Goal: Information Seeking & Learning: Learn about a topic

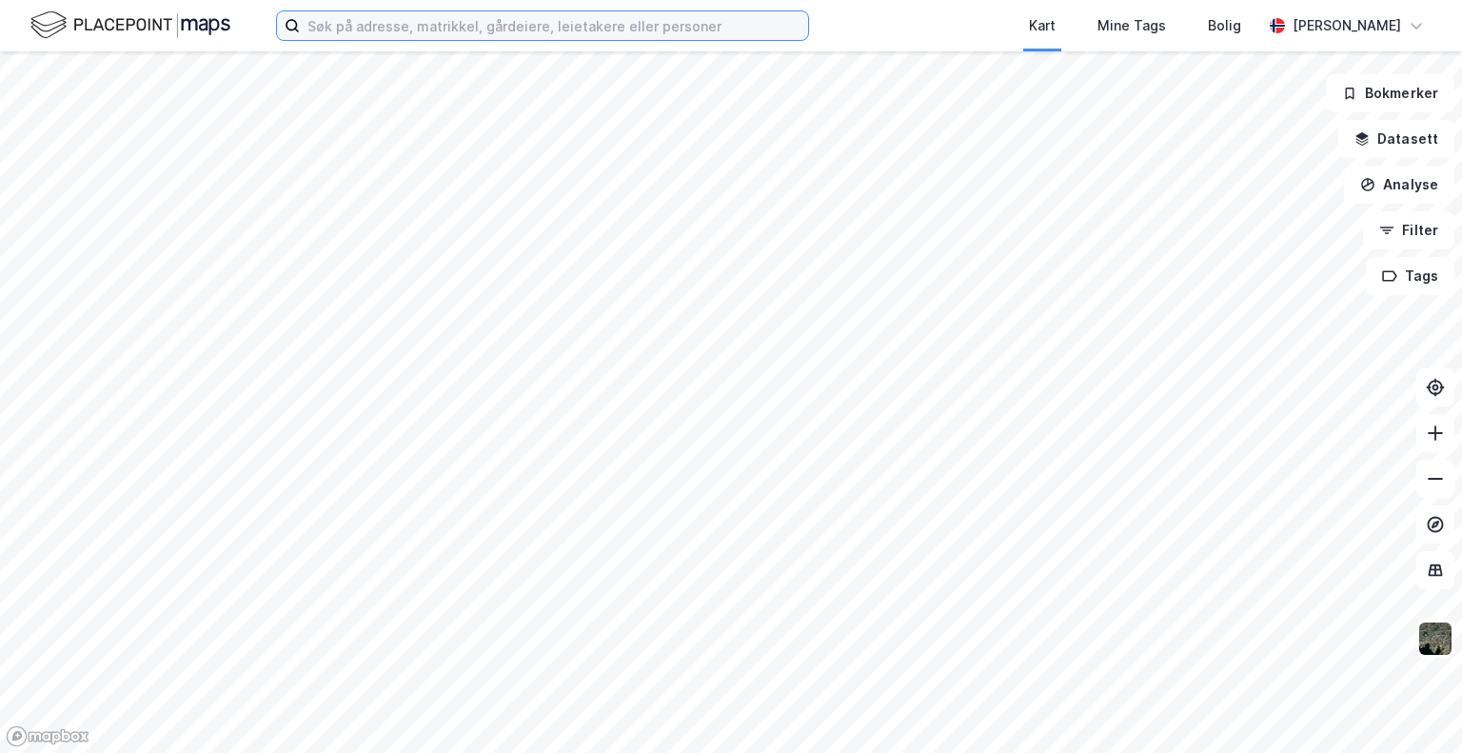
click at [588, 30] on input at bounding box center [554, 25] width 508 height 29
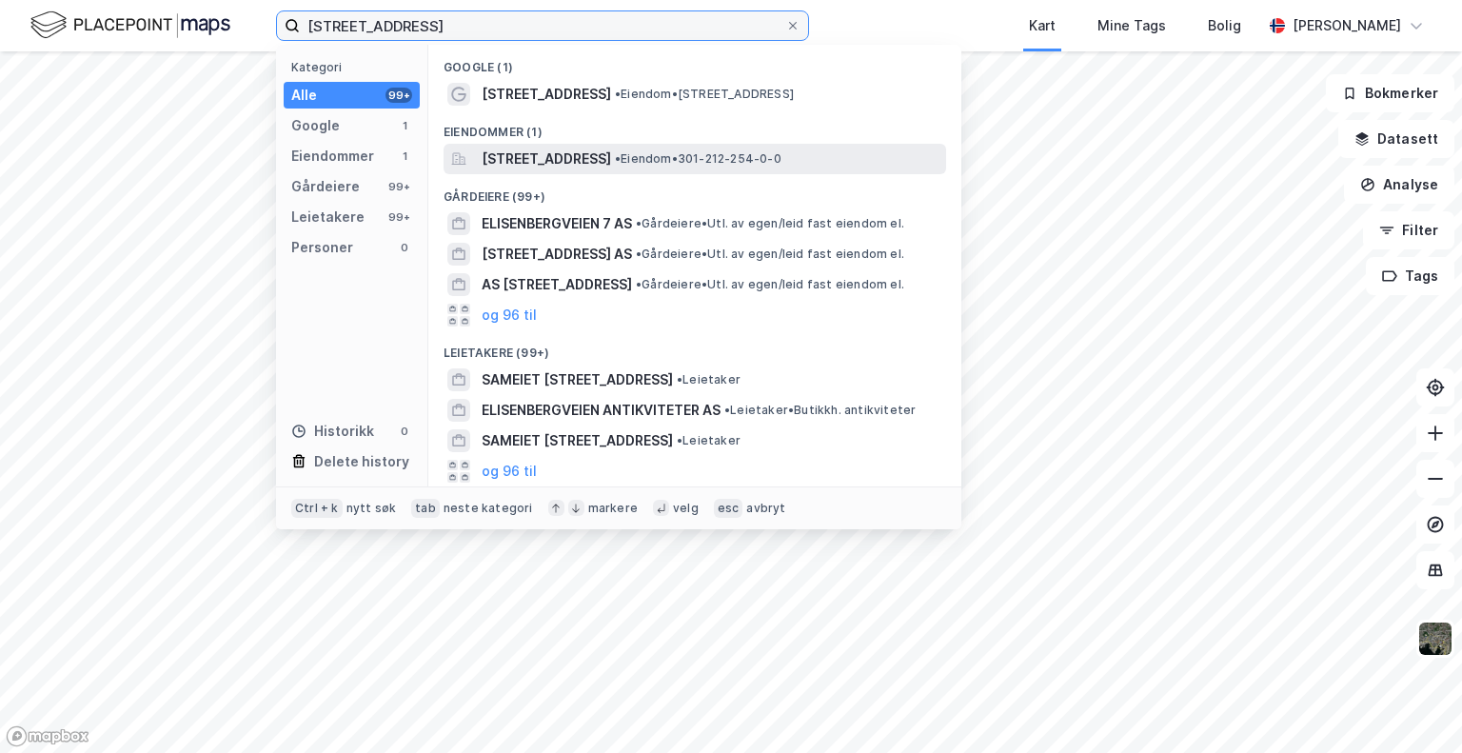
type input "[STREET_ADDRESS]"
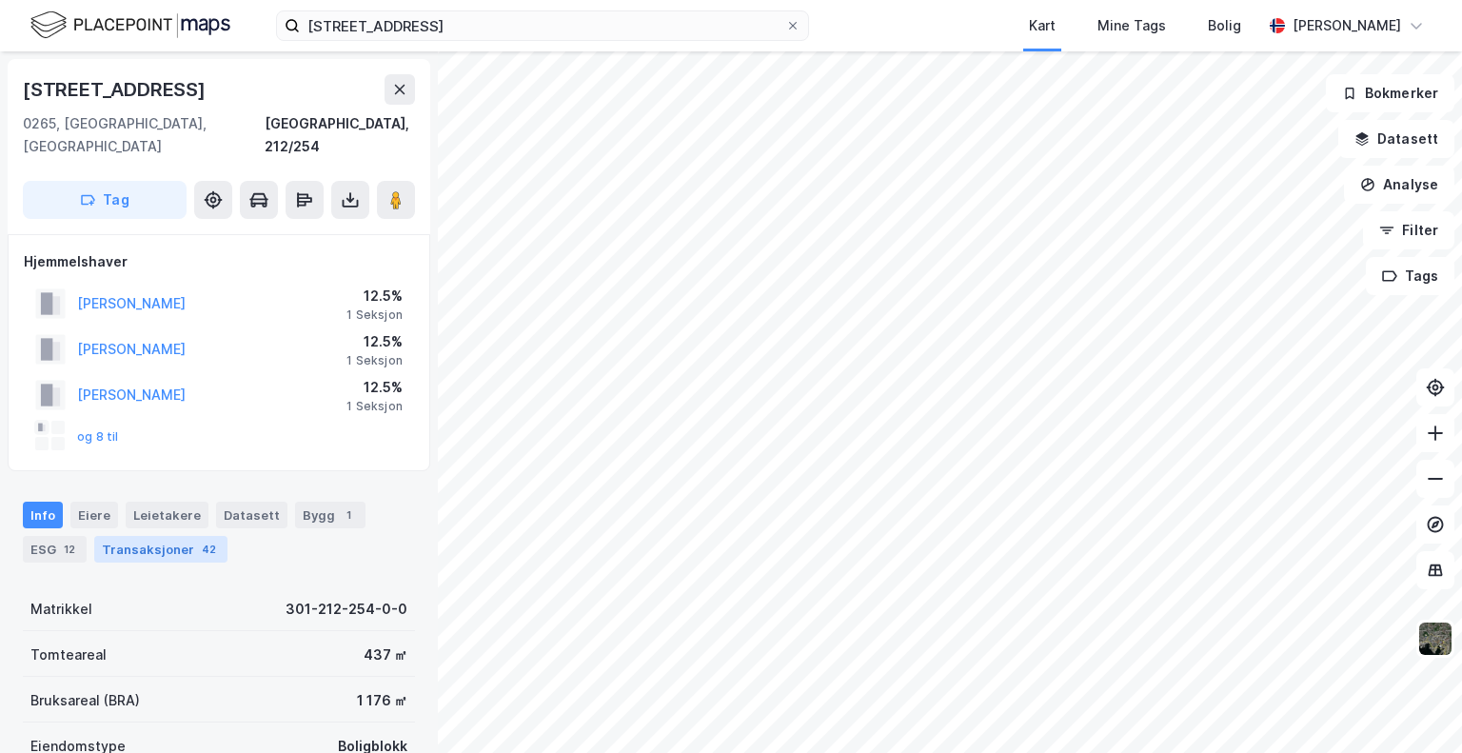
click at [167, 536] on div "Transaksjoner 42" at bounding box center [160, 549] width 133 height 27
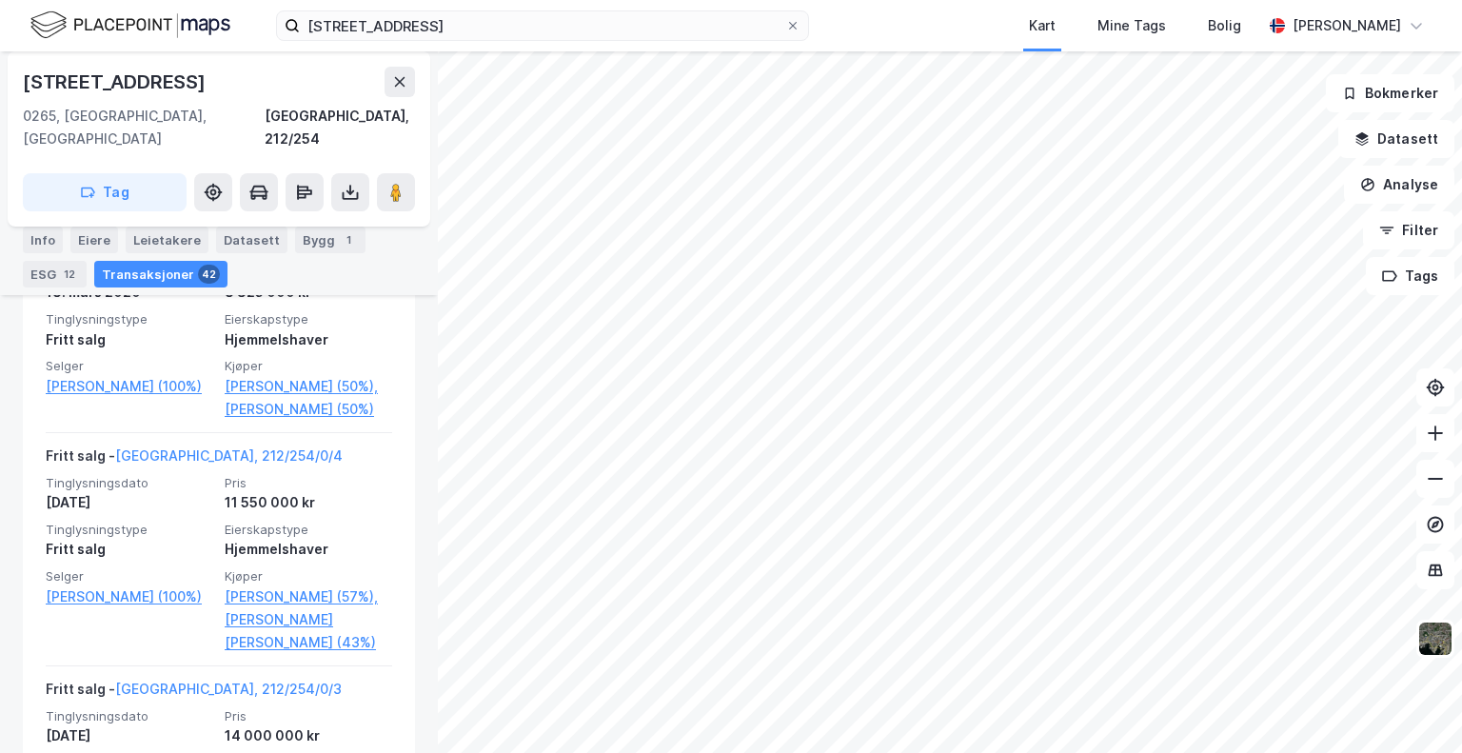
scroll to position [2545, 0]
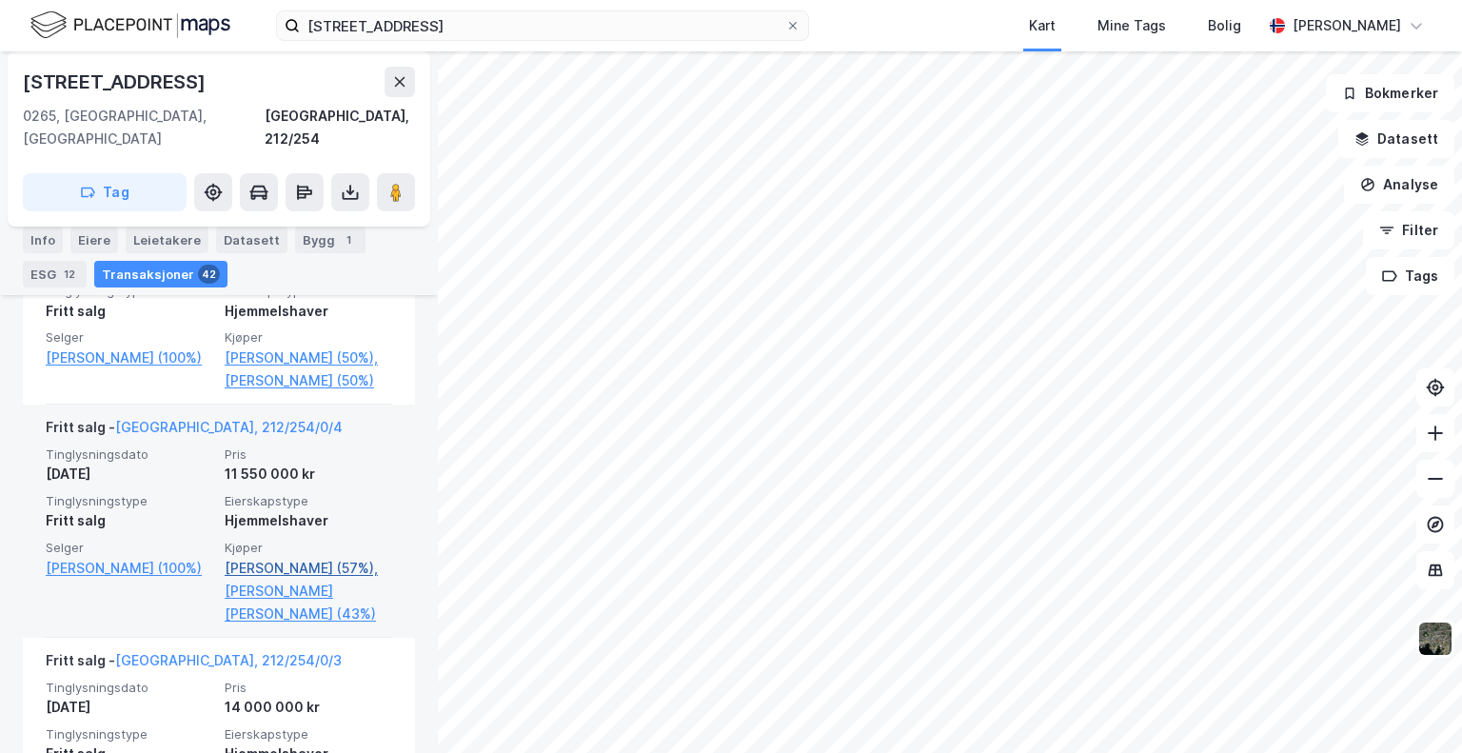
click at [336, 580] on link "[PERSON_NAME] (57%)," at bounding box center [308, 568] width 167 height 23
